Goal: Information Seeking & Learning: Find specific fact

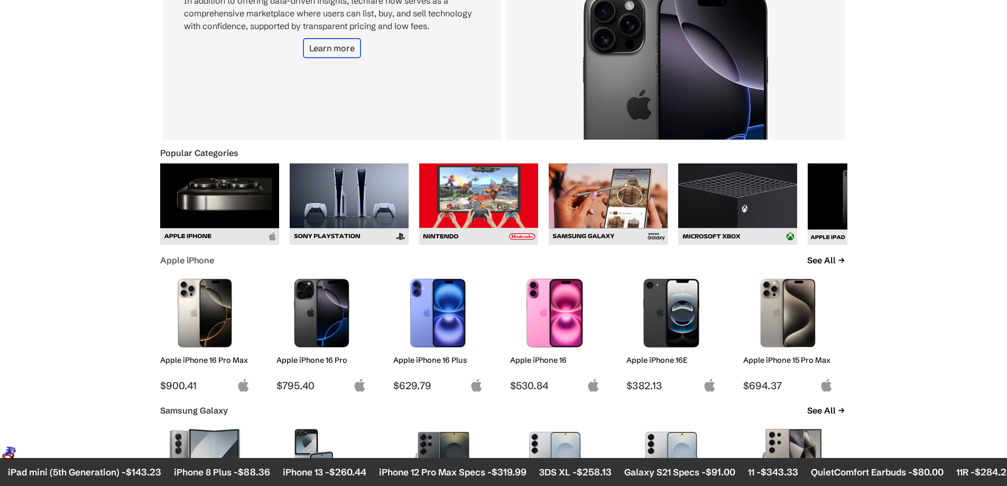
click at [199, 257] on link "Apple iPhone" at bounding box center [187, 260] width 54 height 11
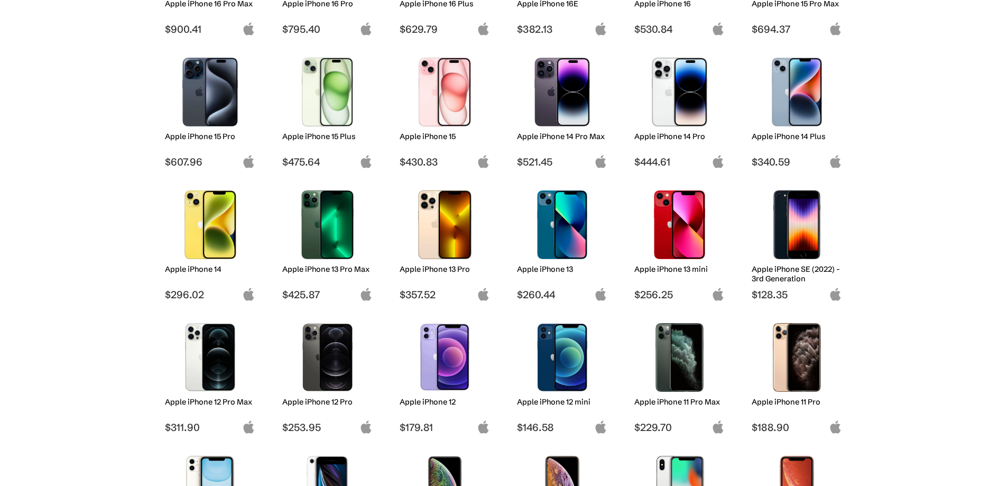
scroll to position [316, 0]
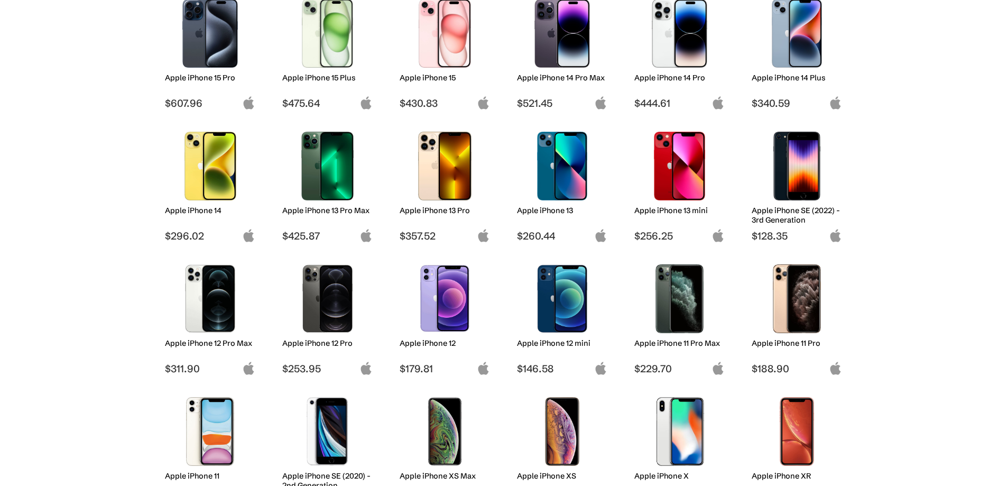
click at [444, 298] on img at bounding box center [444, 298] width 75 height 69
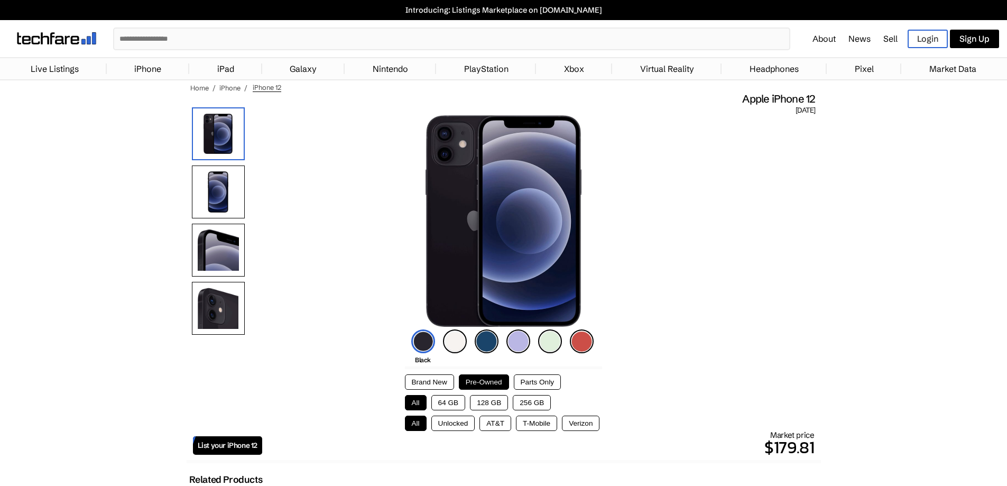
click at [423, 340] on img at bounding box center [423, 341] width 24 height 24
click at [449, 398] on button "64 GB" at bounding box center [448, 402] width 34 height 15
click at [540, 421] on button "T-Mobile" at bounding box center [536, 422] width 41 height 15
click at [579, 421] on button "Verizon" at bounding box center [581, 422] width 38 height 15
click at [507, 422] on button "AT&T" at bounding box center [495, 422] width 32 height 15
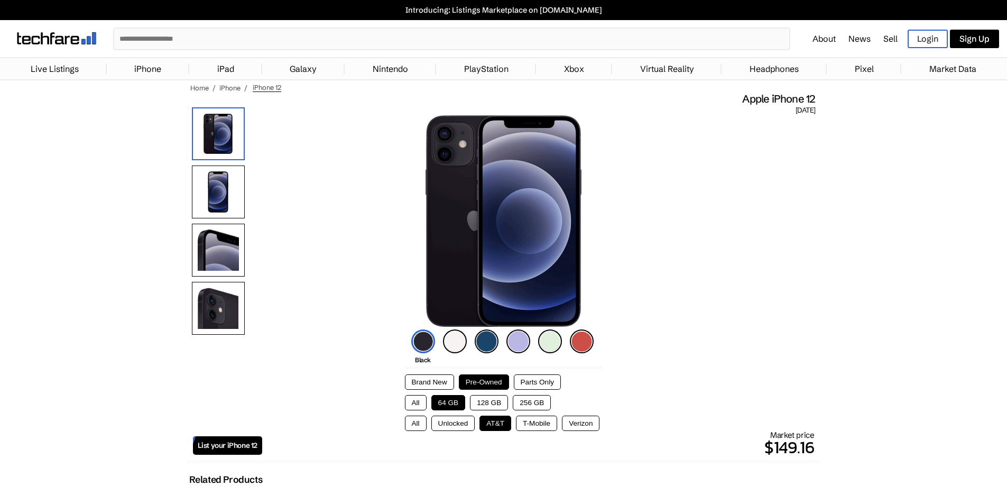
click at [548, 425] on button "T-Mobile" at bounding box center [536, 422] width 41 height 15
click at [581, 424] on button "Verizon" at bounding box center [581, 422] width 38 height 15
click at [504, 422] on button "AT&T" at bounding box center [495, 422] width 32 height 15
click at [788, 447] on p "$149.16" at bounding box center [538, 446] width 552 height 25
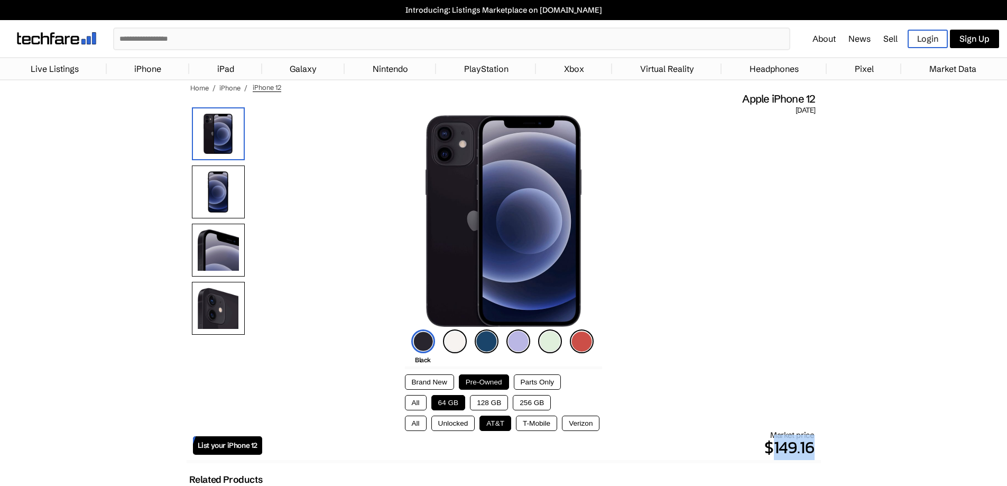
copy p "149.16"
